Goal: Information Seeking & Learning: Learn about a topic

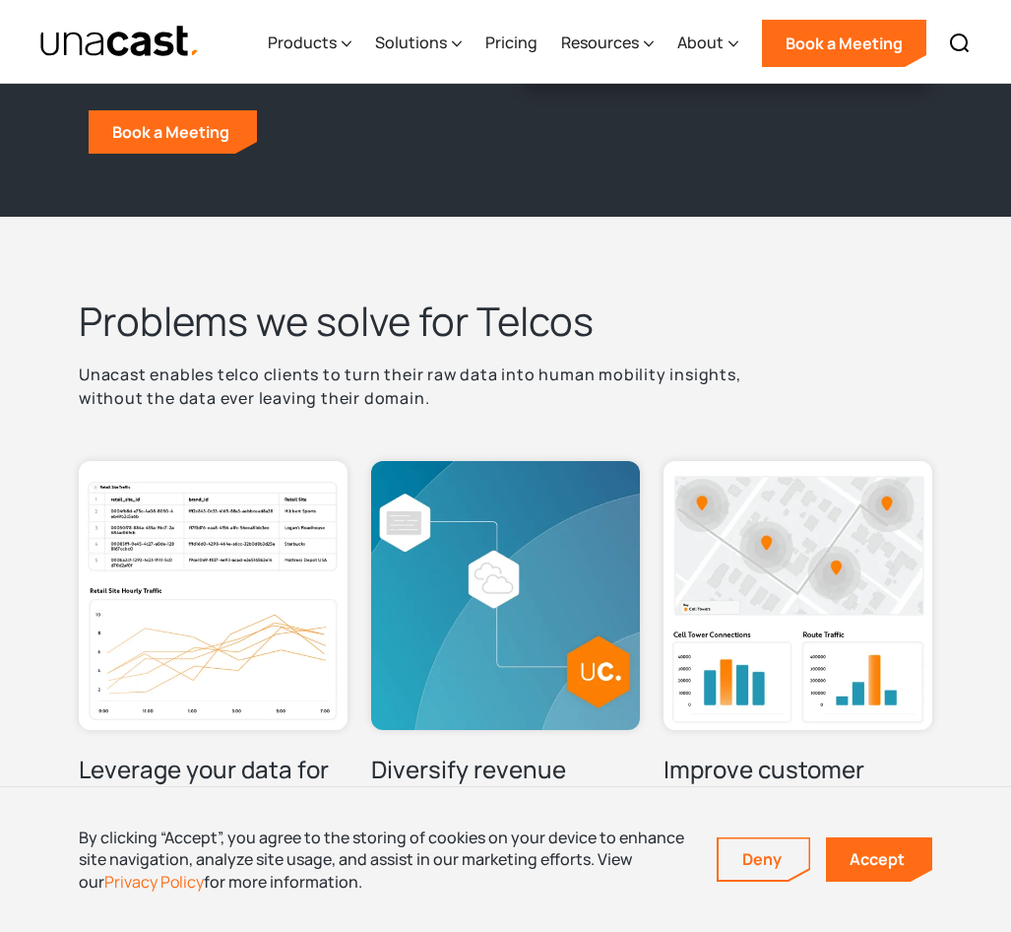
scroll to position [394, 0]
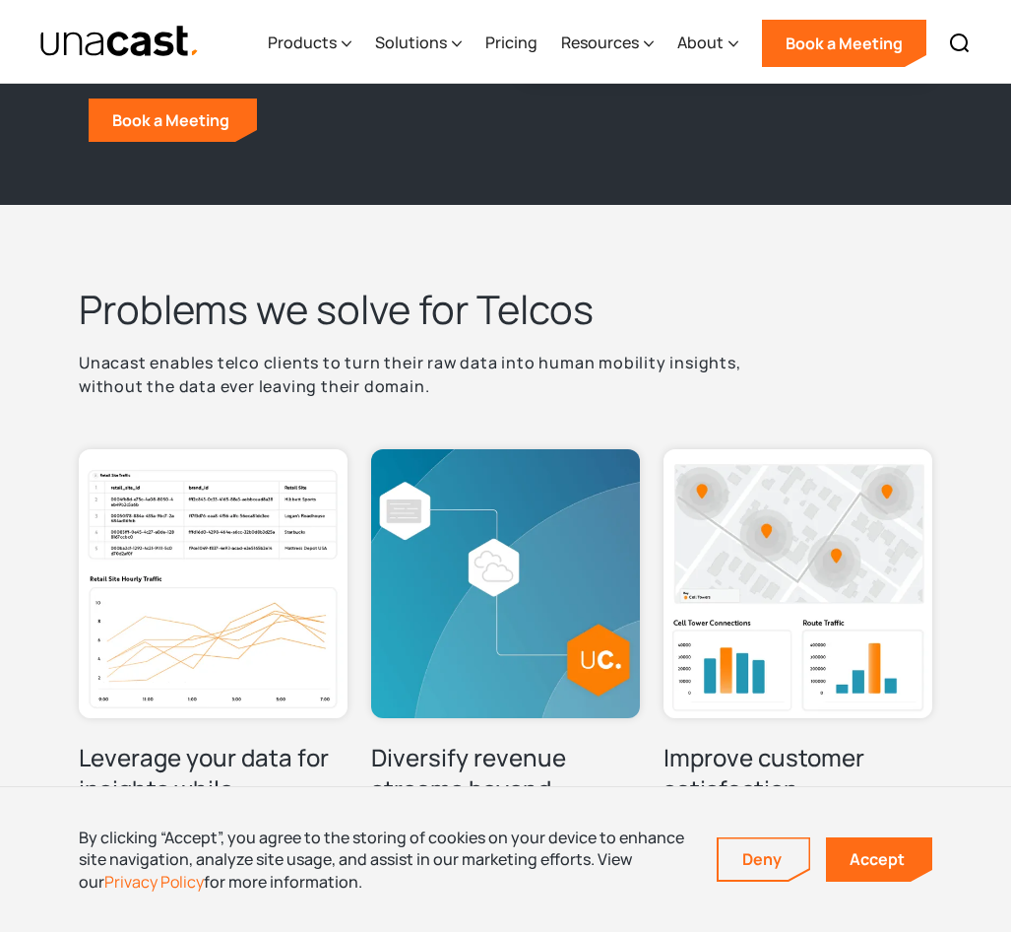
click at [277, 364] on p "Unacast enables telco clients to turn their raw data into human mobility insigh…" at bounding box center [425, 374] width 693 height 47
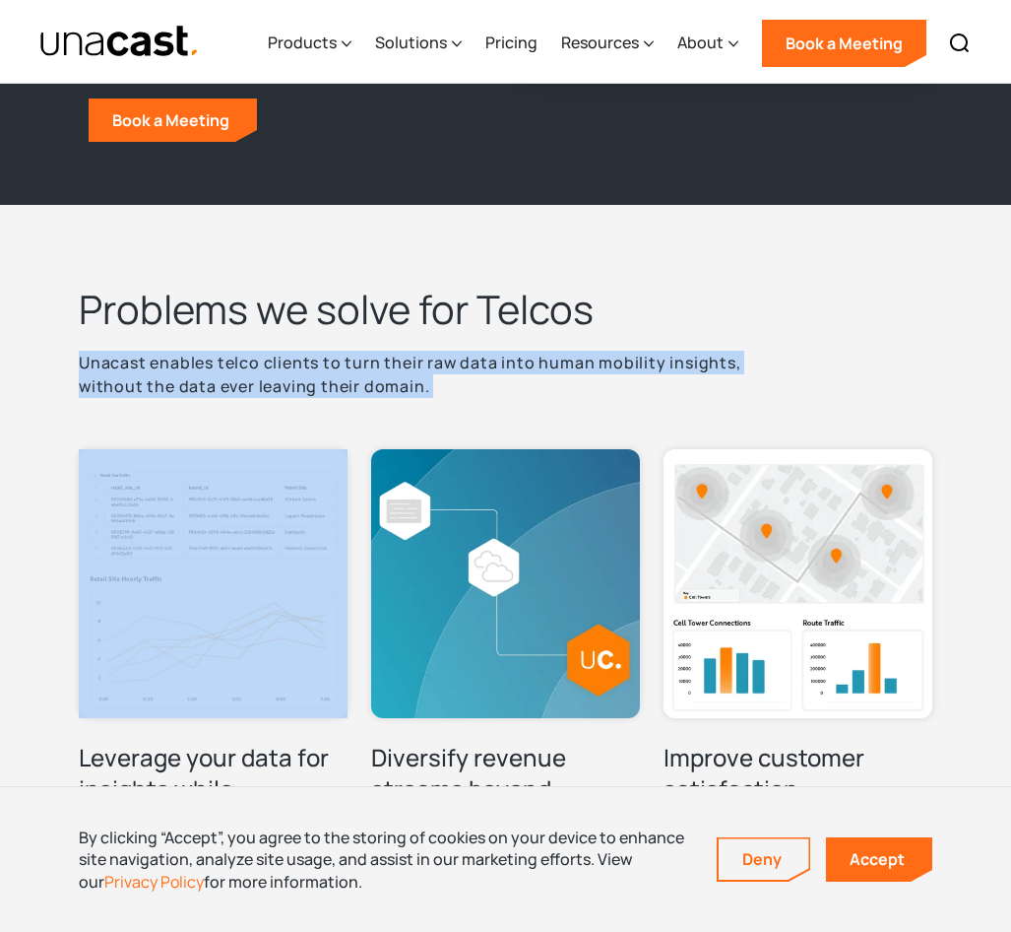
copy p "Unacast enables telco clients to turn their raw data into human mobility insigh…"
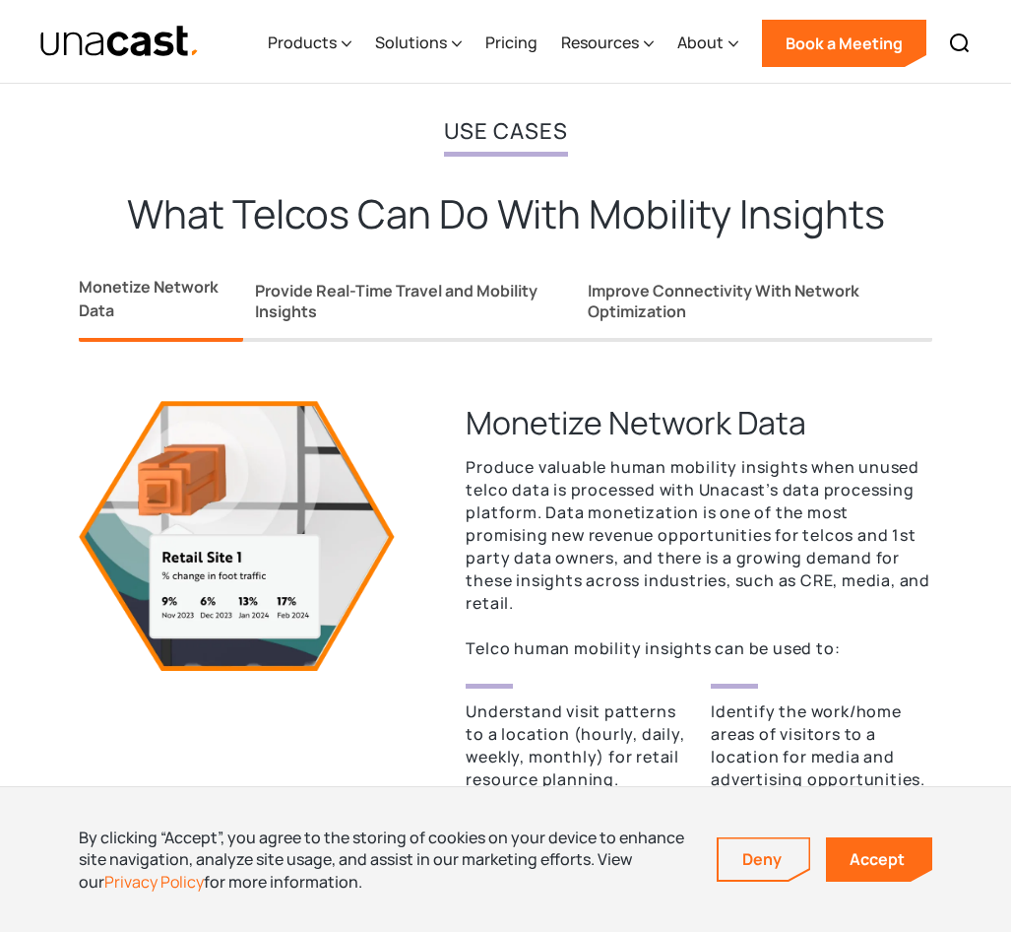
scroll to position [1576, 0]
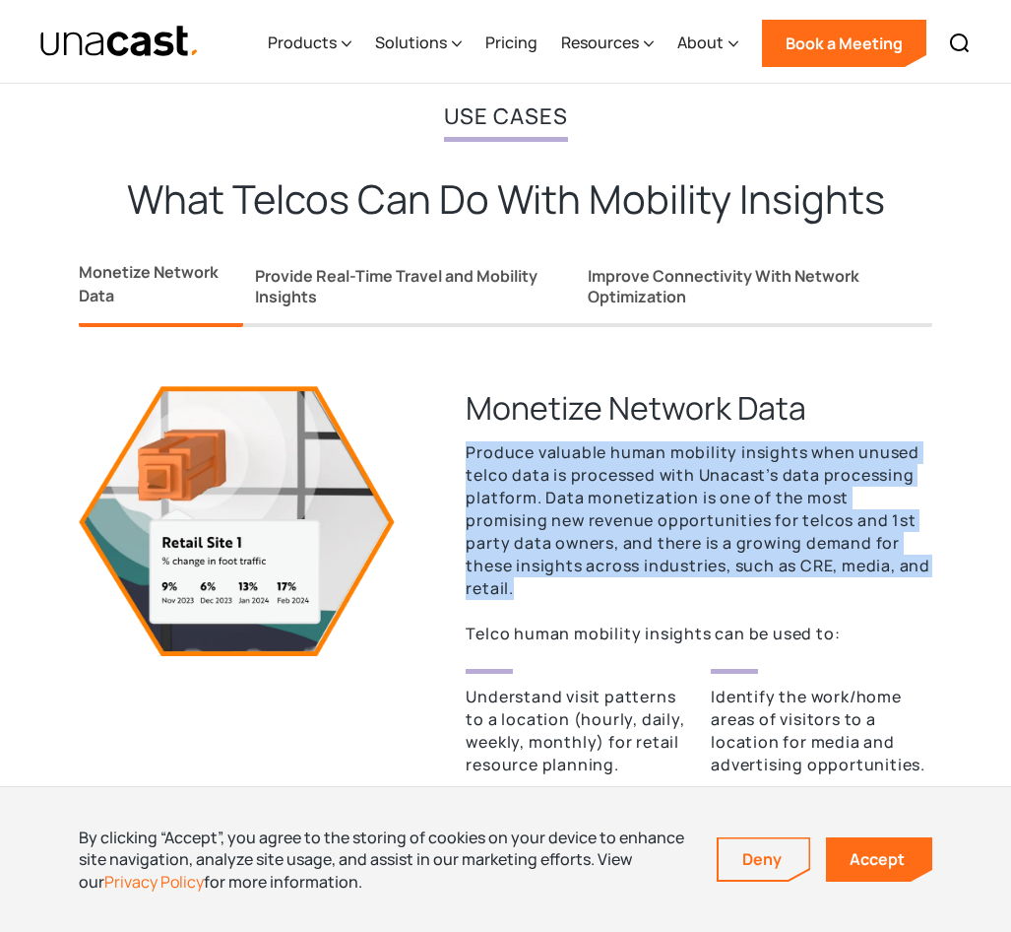
drag, startPoint x: 467, startPoint y: 453, endPoint x: 906, endPoint y: 567, distance: 453.8
click at [906, 567] on p "Produce valuable human mobility insights when unused telco data is processed wi…" at bounding box center [699, 543] width 467 height 204
click at [691, 38] on div "About" at bounding box center [700, 43] width 46 height 24
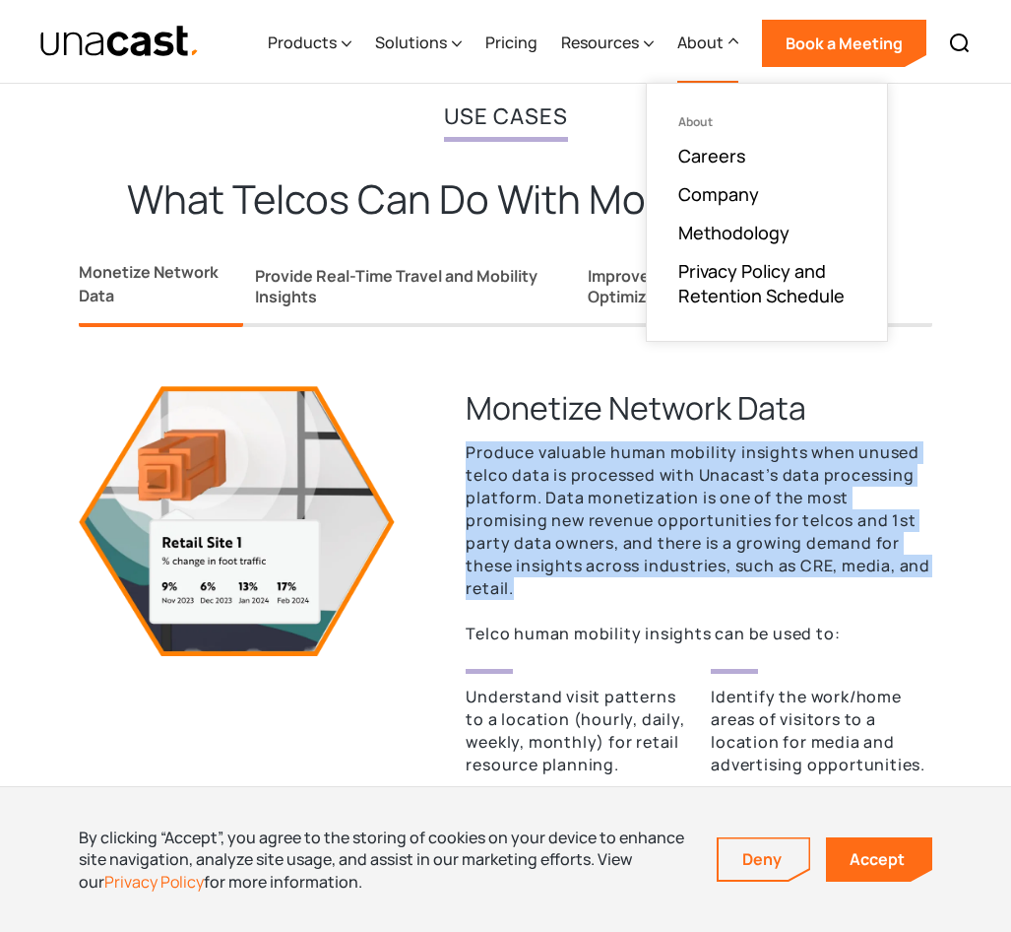
click at [734, 191] on link "Company" at bounding box center [718, 194] width 81 height 24
